Goal: Information Seeking & Learning: Learn about a topic

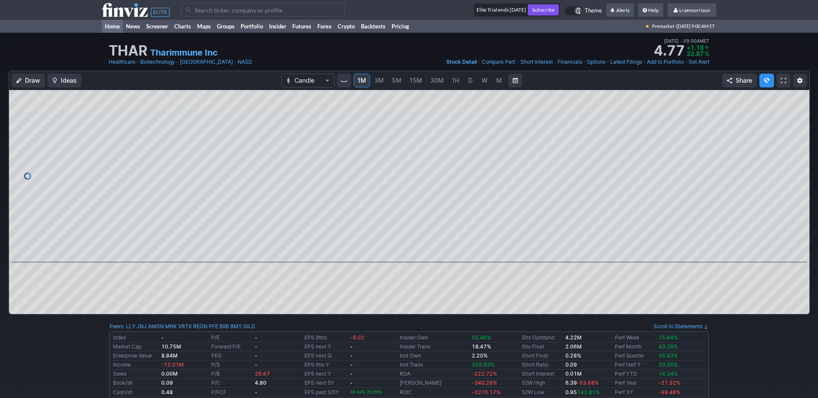
click at [109, 26] on link "Home" at bounding box center [112, 26] width 21 height 13
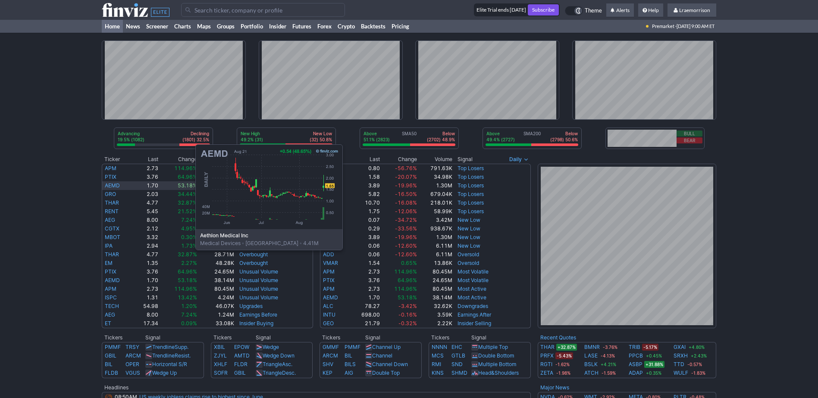
click at [109, 185] on link "AEMD" at bounding box center [112, 185] width 15 height 6
